Goal: Transaction & Acquisition: Purchase product/service

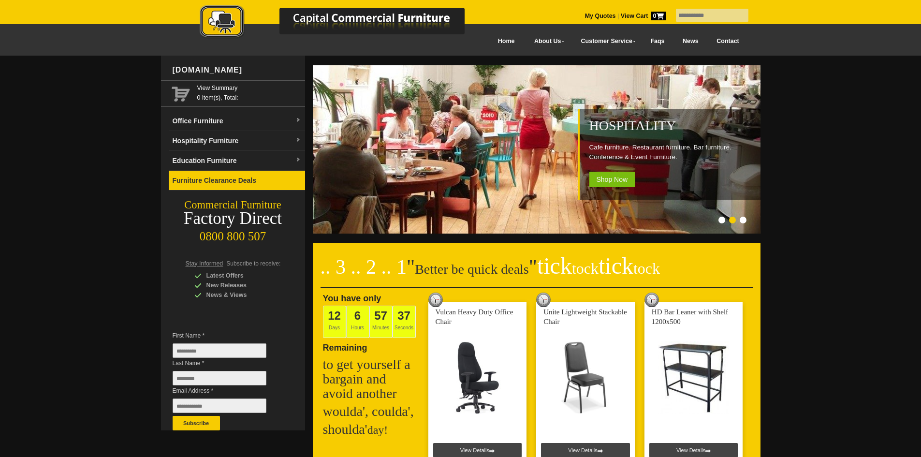
click at [205, 171] on link "Furniture Clearance Deals" at bounding box center [237, 181] width 136 height 20
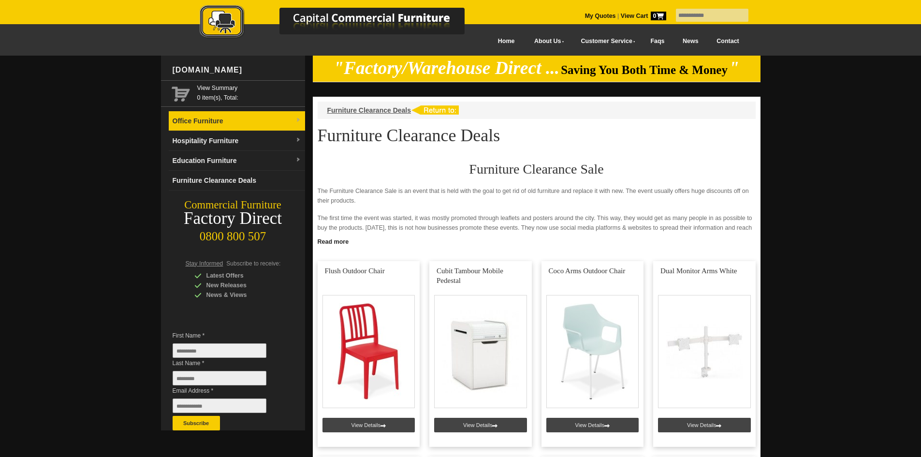
click at [232, 124] on link "Office Furniture" at bounding box center [237, 121] width 136 height 20
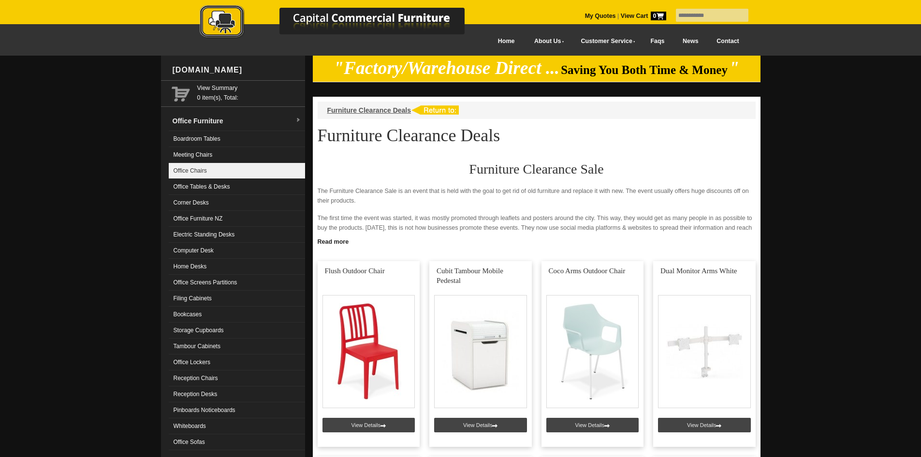
click at [206, 166] on link "Office Chairs" at bounding box center [237, 171] width 136 height 16
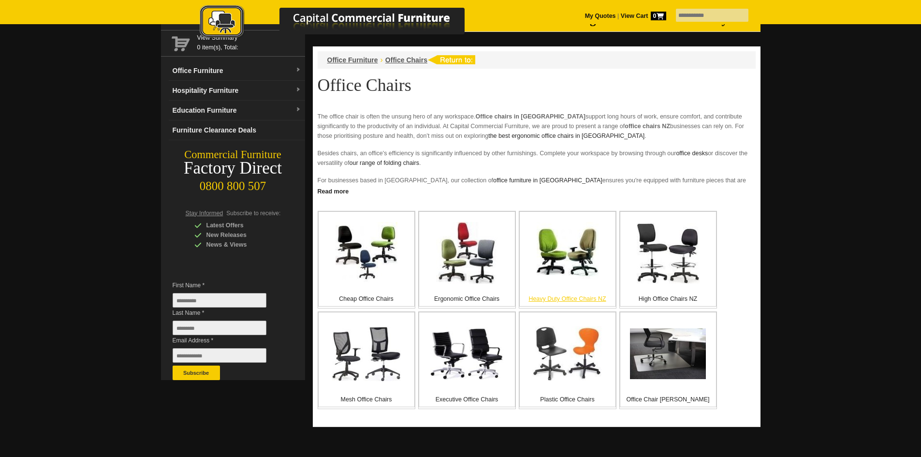
scroll to position [51, 0]
click at [568, 254] on img at bounding box center [567, 252] width 62 height 62
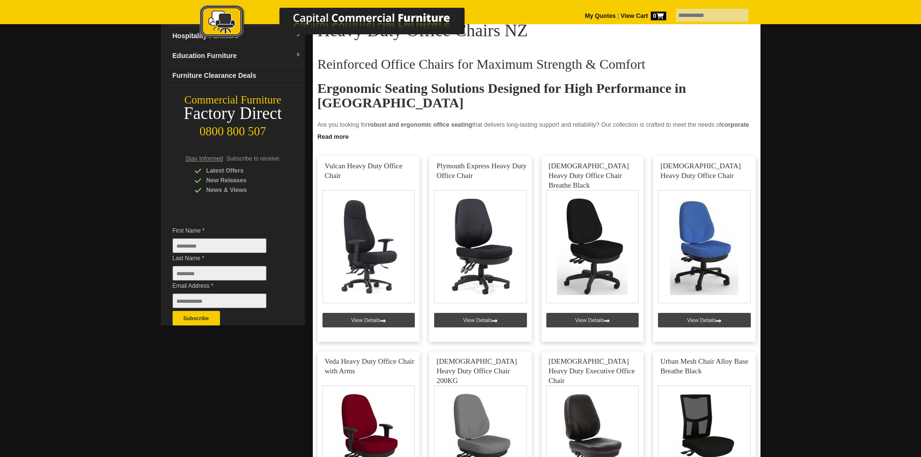
scroll to position [104, 0]
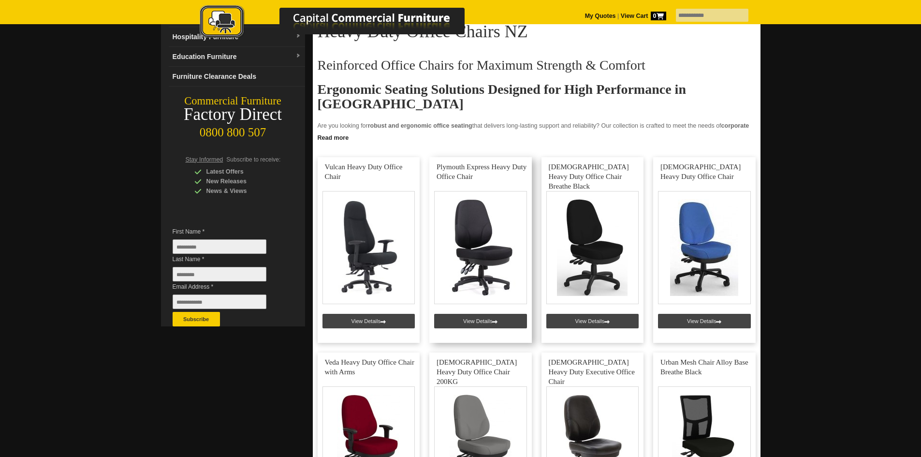
click at [493, 242] on link at bounding box center [480, 250] width 102 height 186
